Goal: Information Seeking & Learning: Learn about a topic

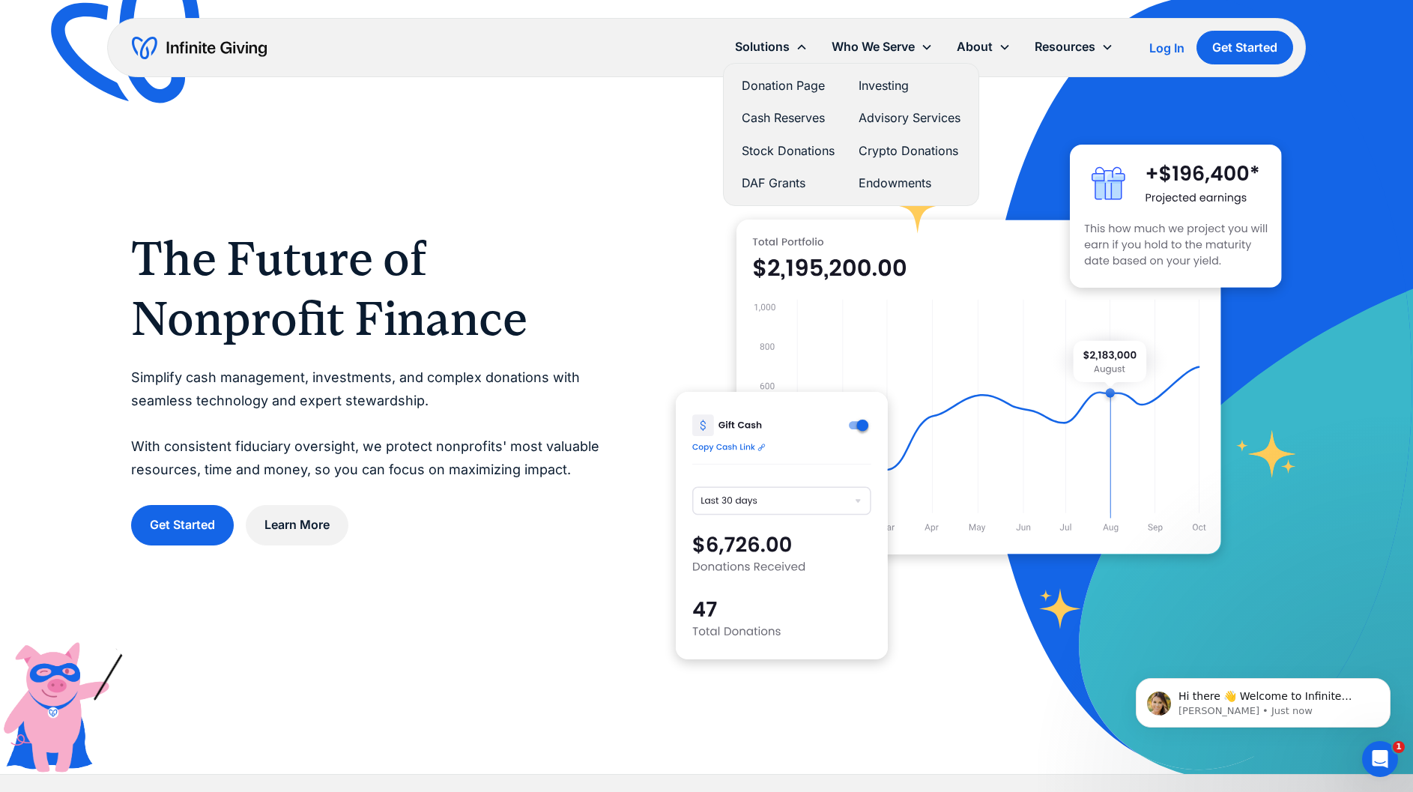
click at [764, 87] on link "Donation Page" at bounding box center [788, 86] width 93 height 20
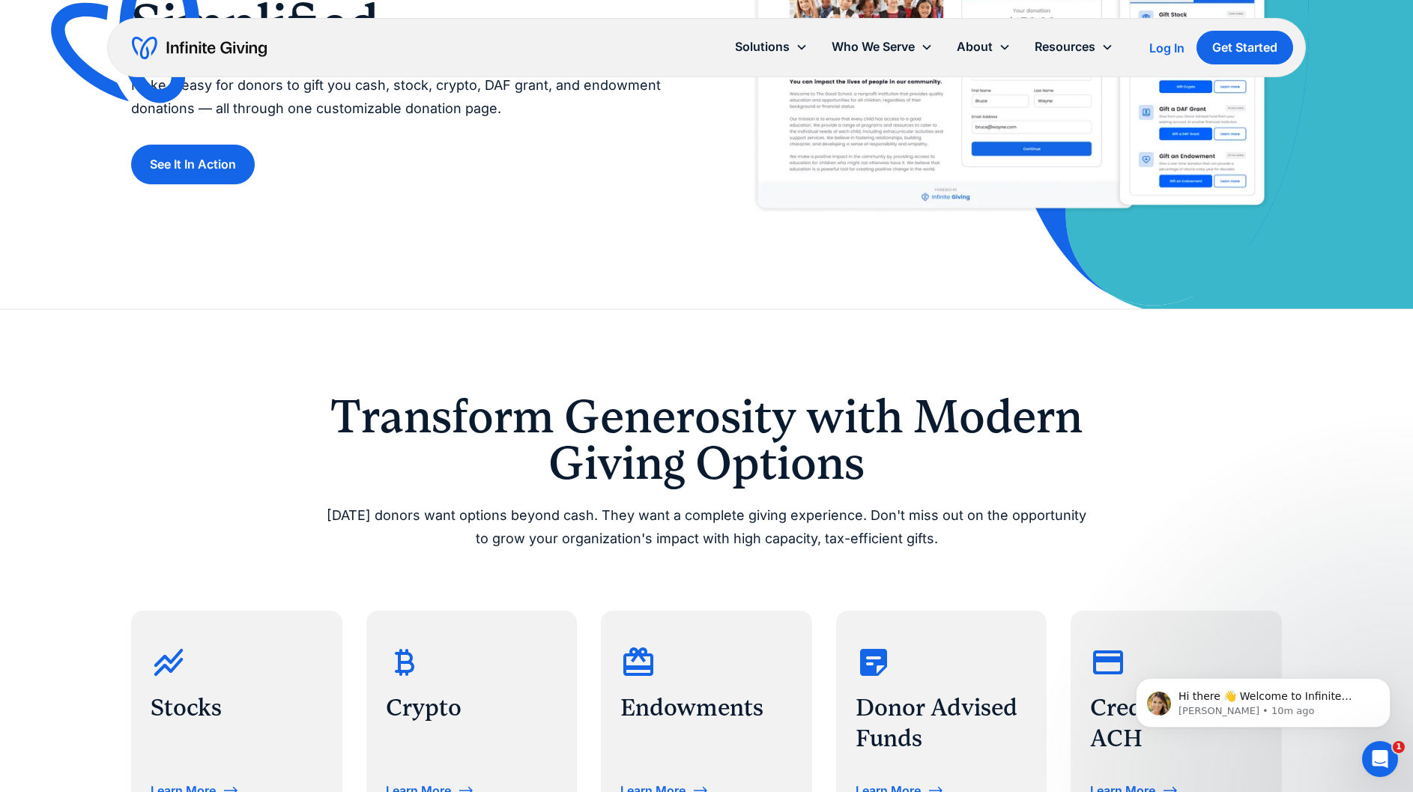
scroll to position [225, 0]
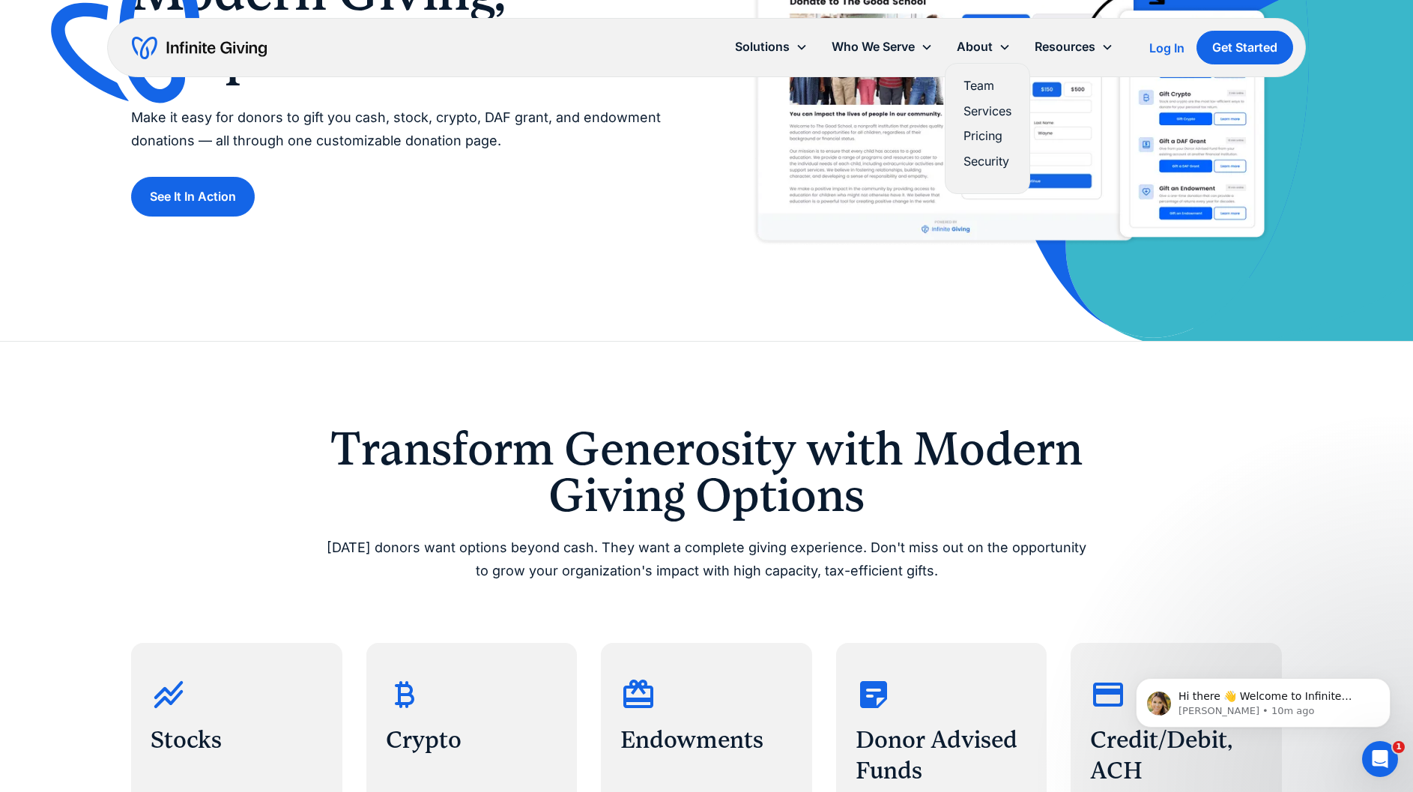
click at [980, 82] on link "Team" at bounding box center [988, 86] width 48 height 20
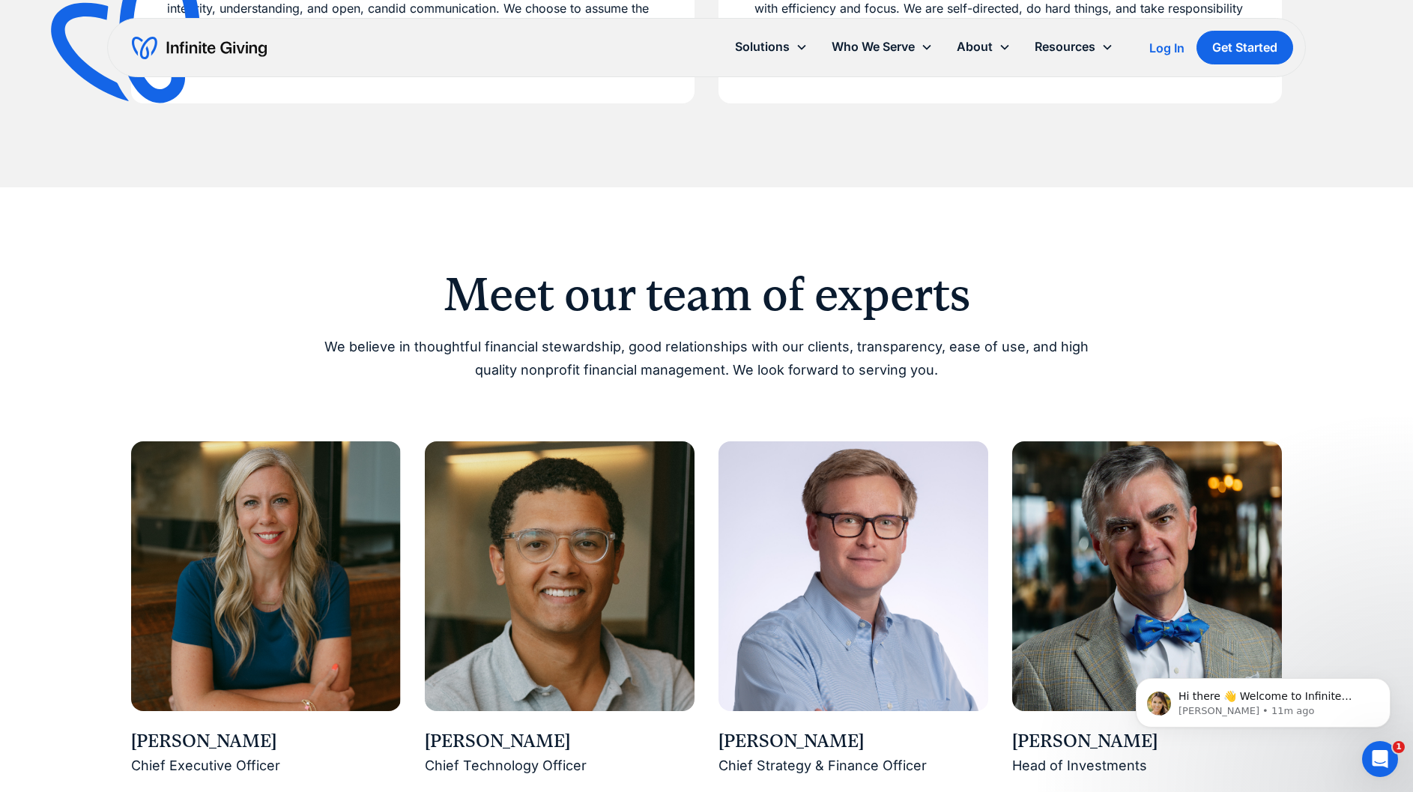
scroll to position [899, 0]
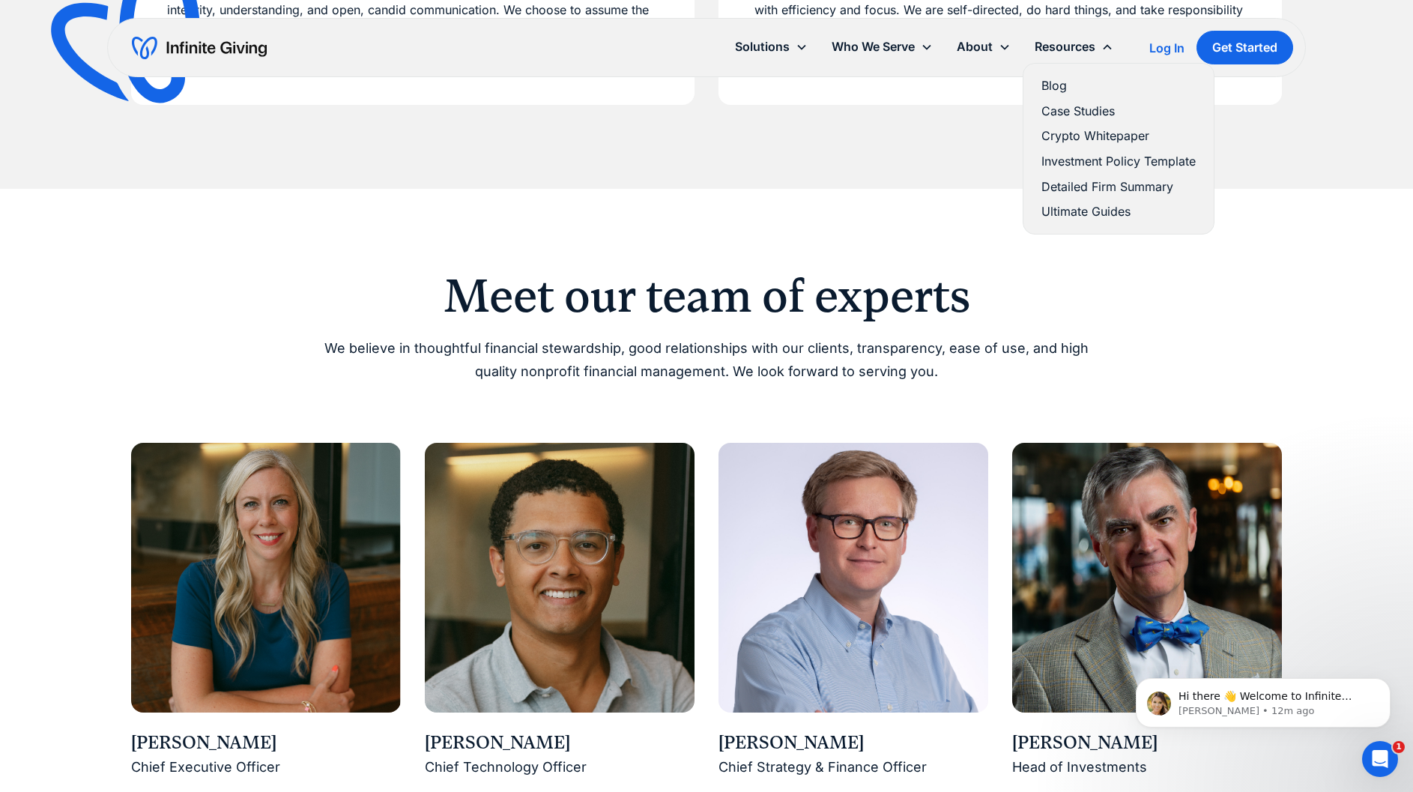
click at [1065, 187] on link "Detailed Firm Summary" at bounding box center [1119, 187] width 154 height 20
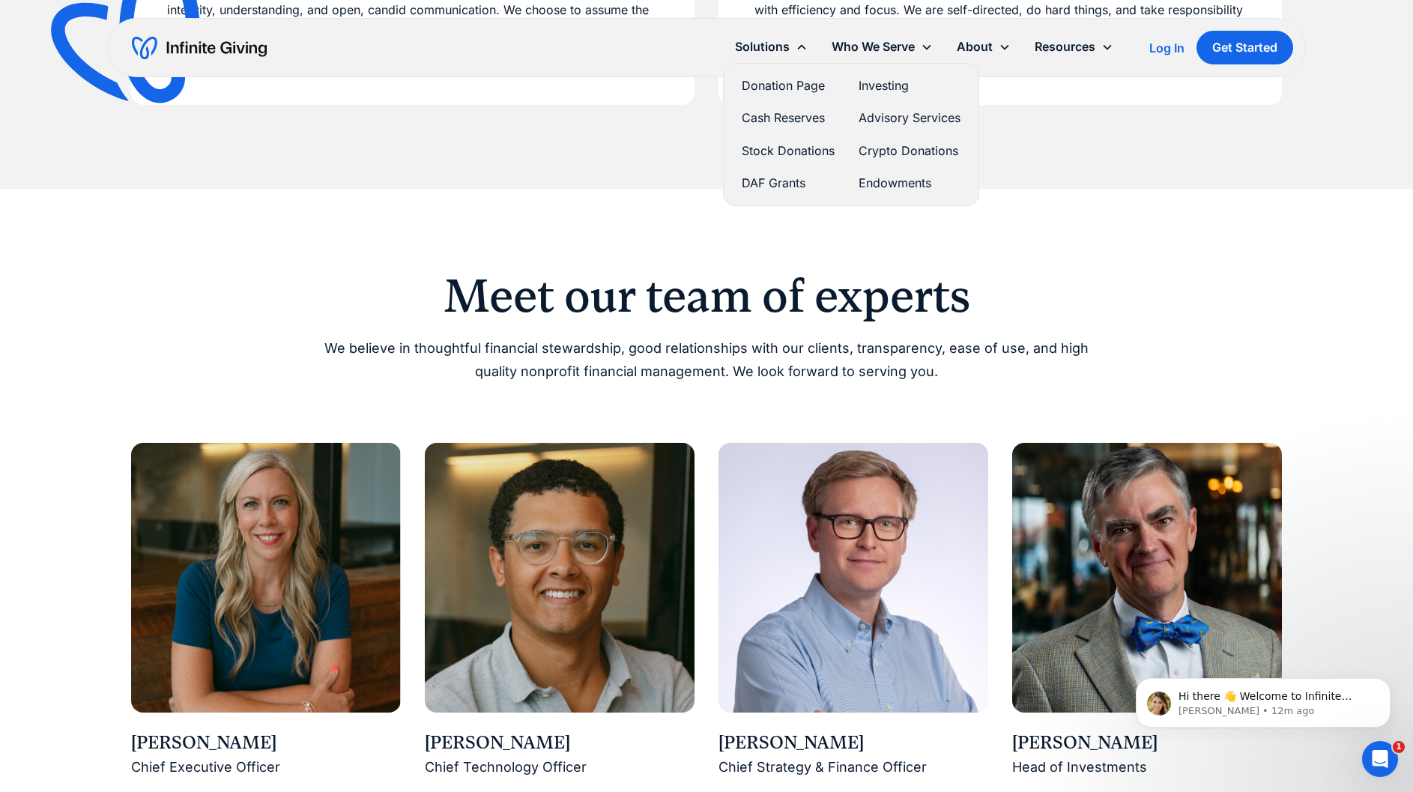
click at [781, 87] on link "Donation Page" at bounding box center [788, 86] width 93 height 20
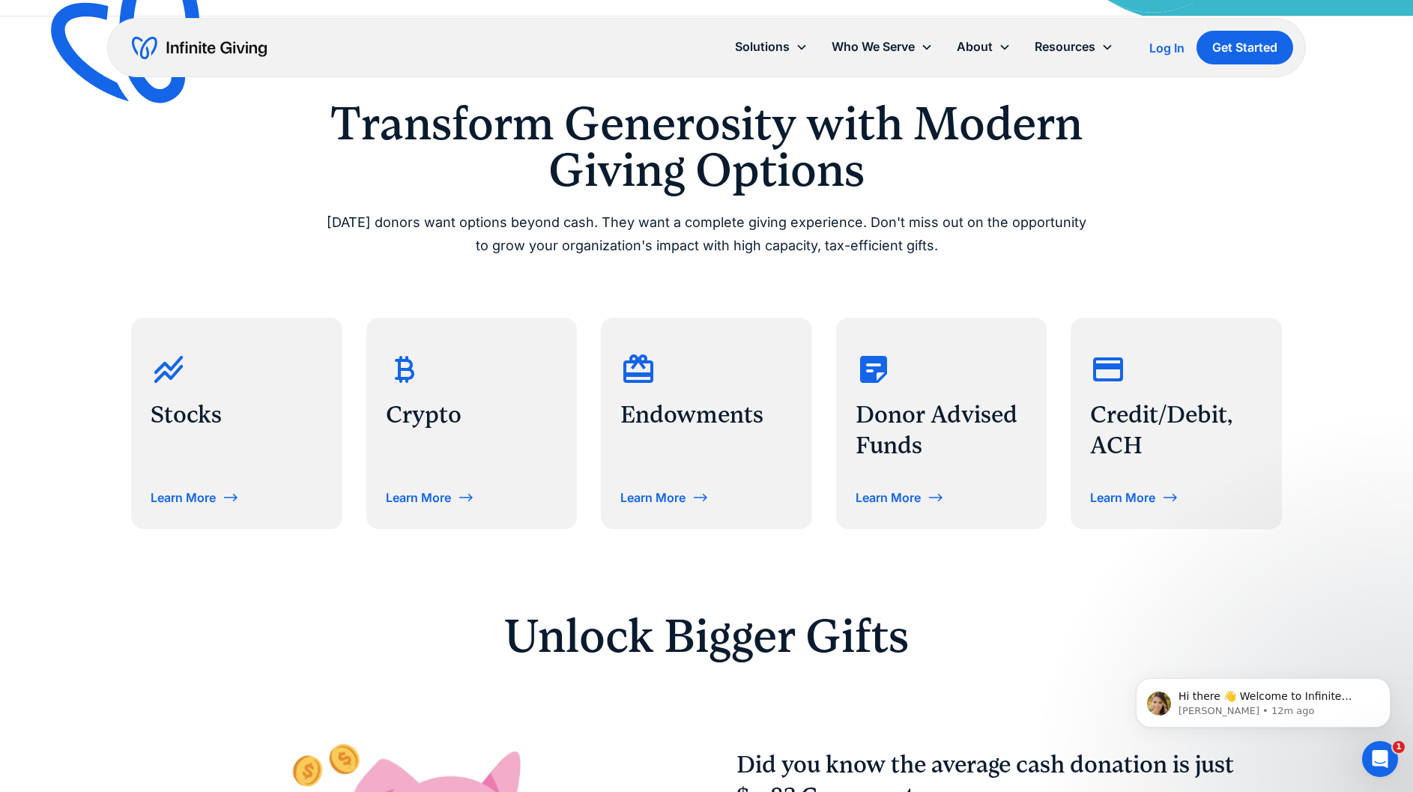
scroll to position [525, 0]
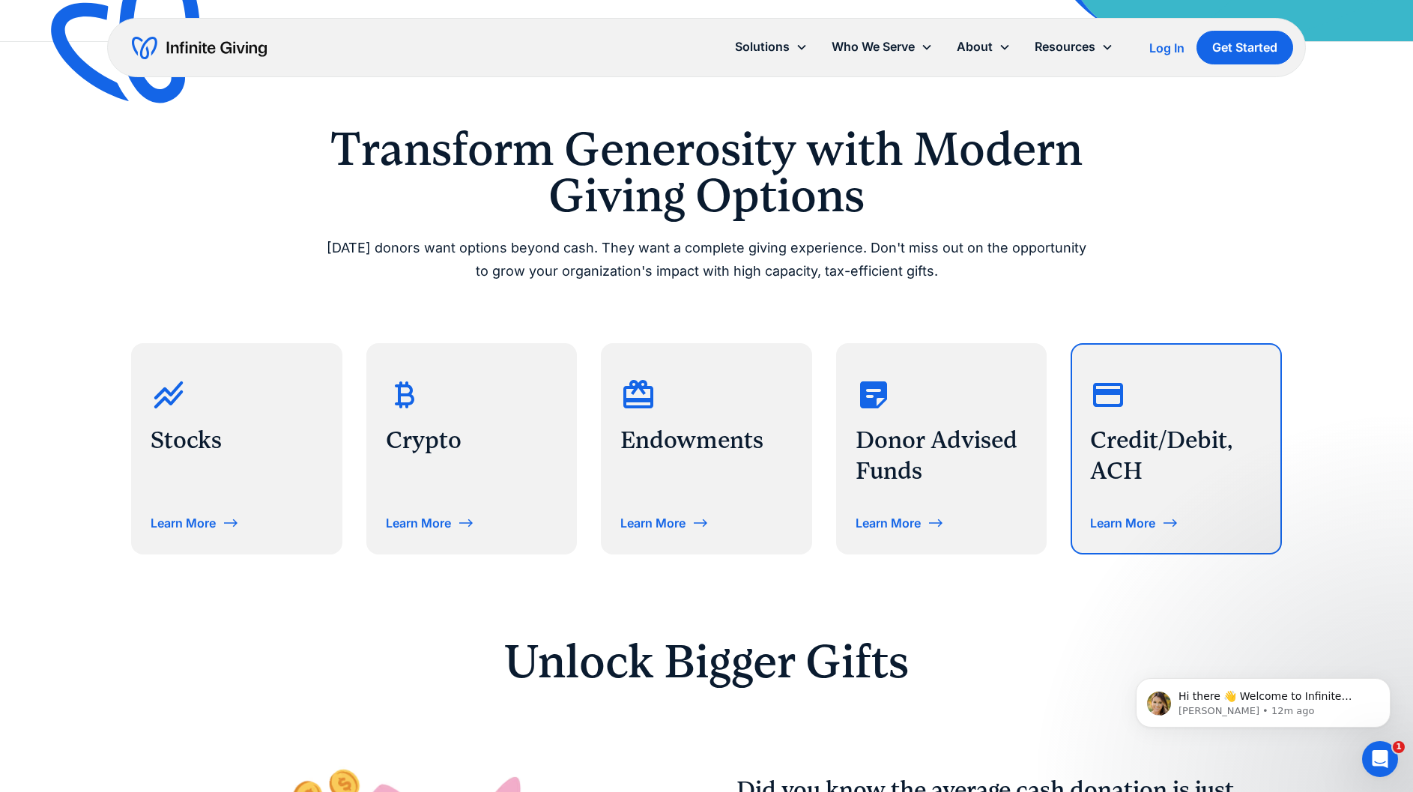
click at [1192, 465] on h3 "Credit/Debit, ACH" at bounding box center [1176, 456] width 172 height 62
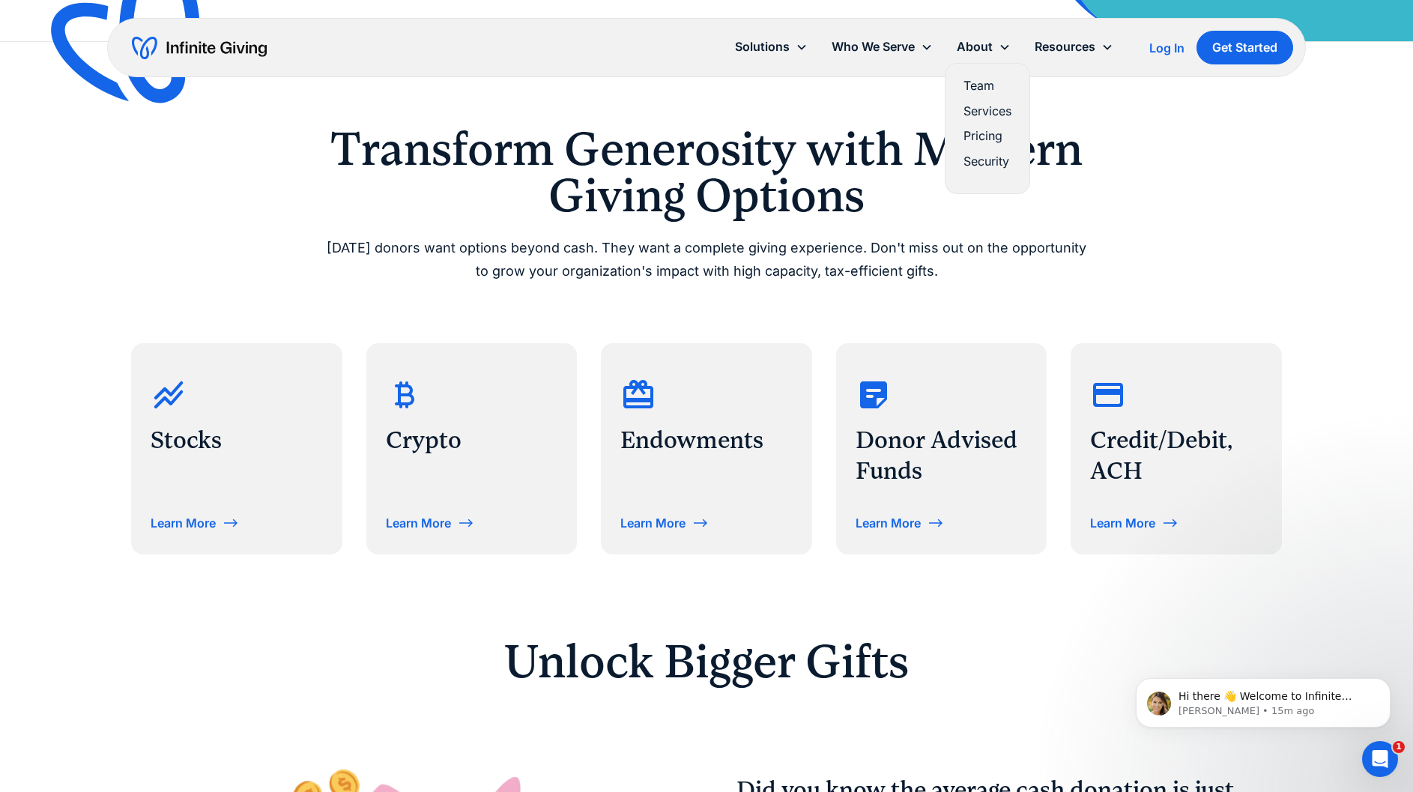
click at [988, 134] on link "Pricing" at bounding box center [988, 136] width 48 height 20
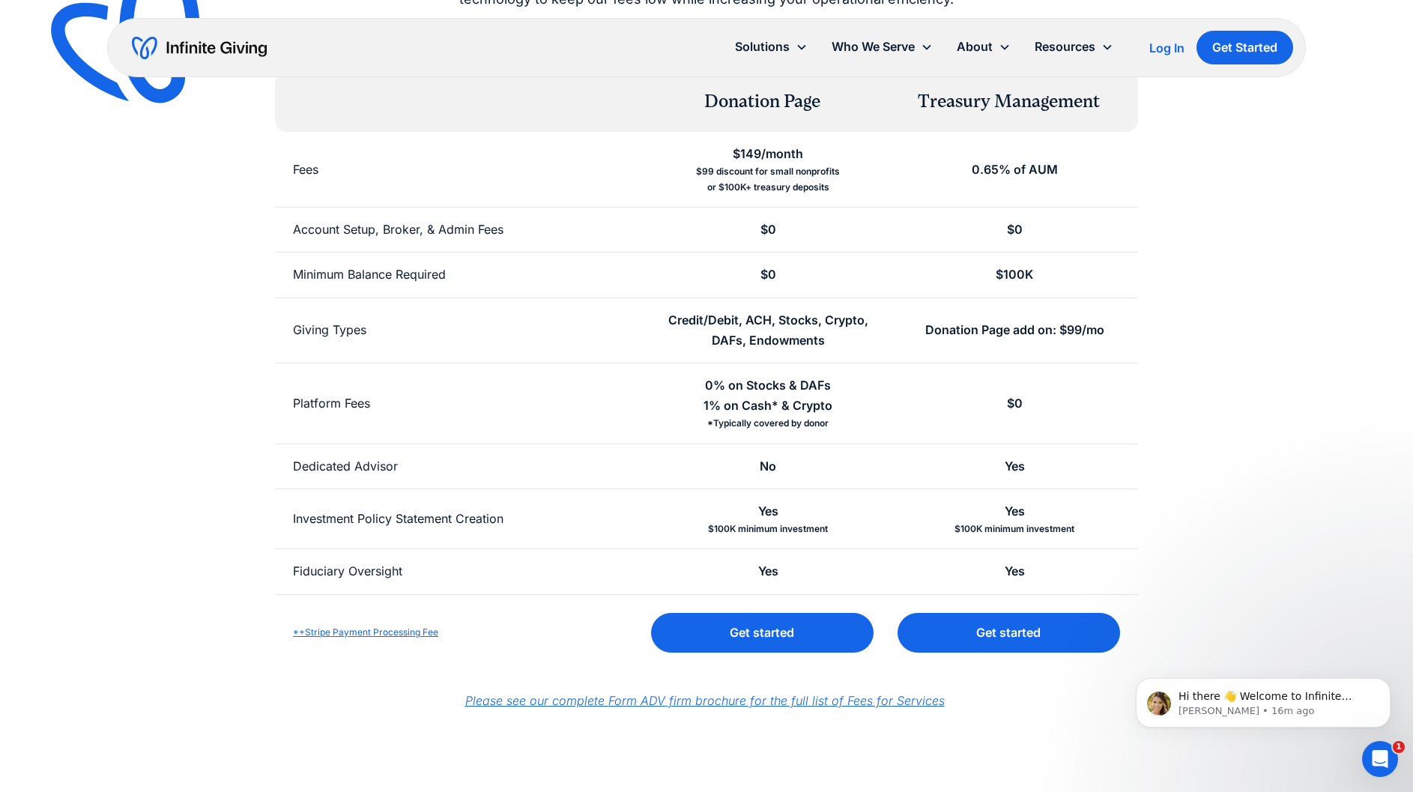
scroll to position [225, 0]
